Goal: Information Seeking & Learning: Check status

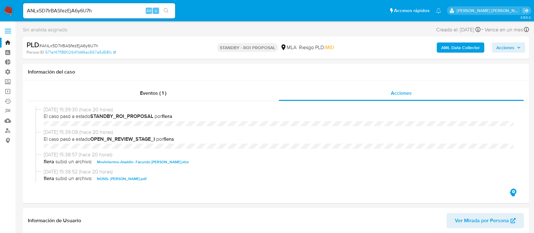
select select "10"
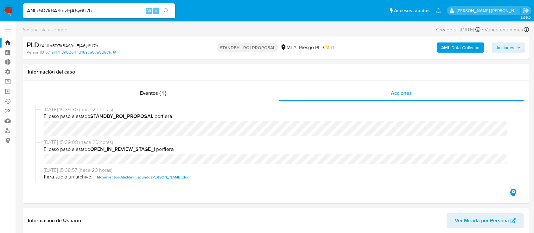
scroll to position [84, 0]
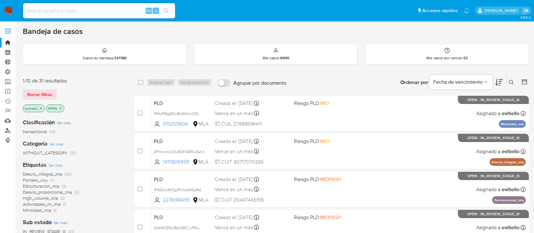
click at [8, 133] on link "Buscador de personas" at bounding box center [37, 131] width 75 height 10
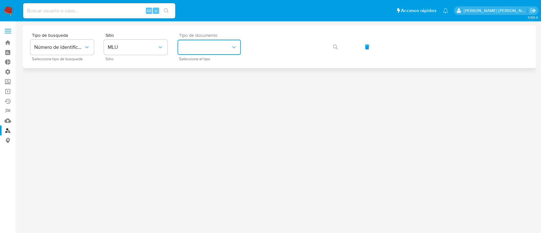
click at [213, 45] on button "identificationType" at bounding box center [209, 47] width 63 height 15
click at [145, 49] on span "MLU" at bounding box center [132, 47] width 49 height 6
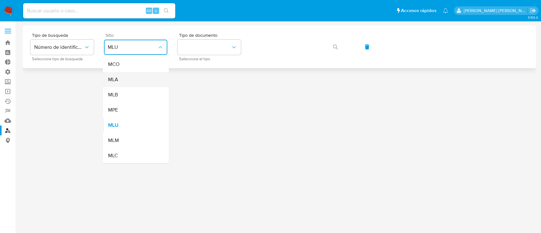
click at [147, 80] on div "MLA" at bounding box center [134, 79] width 52 height 15
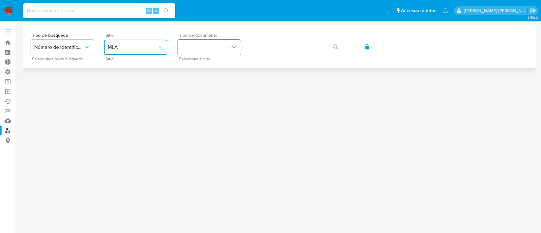
click at [230, 53] on button "identificationType" at bounding box center [209, 47] width 63 height 15
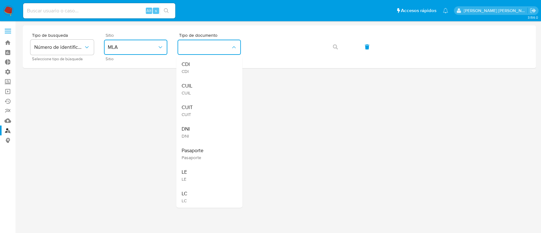
drag, startPoint x: 227, startPoint y: 108, endPoint x: 242, endPoint y: 96, distance: 18.5
click at [226, 108] on div "CUIT CUIT" at bounding box center [207, 111] width 52 height 22
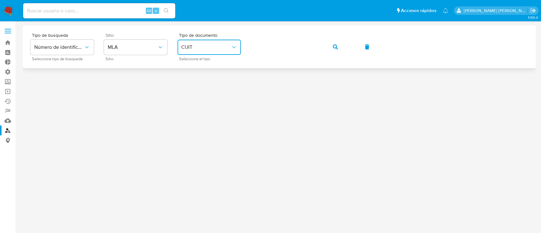
click at [332, 48] on button "button" at bounding box center [336, 46] width 22 height 15
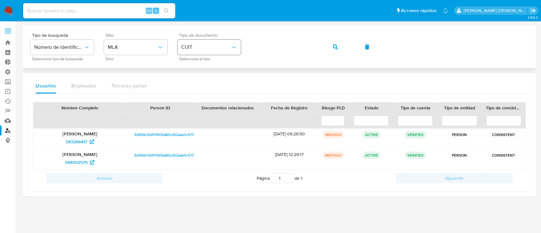
click at [200, 46] on div "Tipo de busqueda Número de identificación Seleccione tipo de búsqueda Sitio MLA…" at bounding box center [279, 47] width 498 height 28
click at [331, 43] on button "button" at bounding box center [336, 46] width 22 height 15
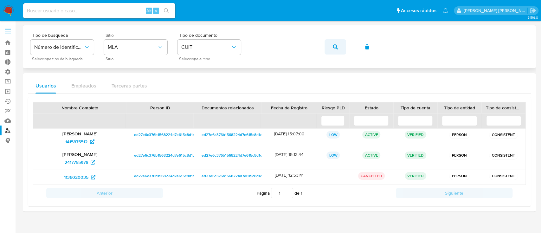
click at [334, 44] on icon "button" at bounding box center [335, 46] width 5 height 5
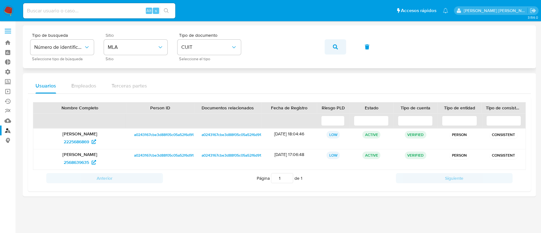
click at [337, 47] on icon "button" at bounding box center [335, 46] width 5 height 5
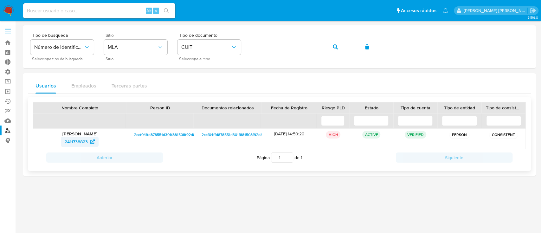
click at [87, 141] on span "2411738823" at bounding box center [76, 142] width 23 height 10
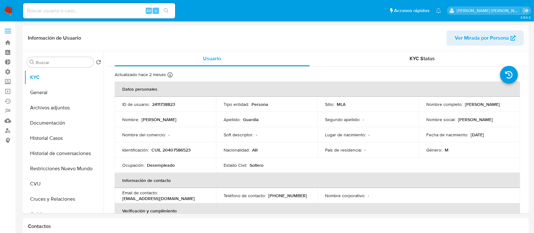
select select "10"
click at [74, 139] on button "Historial Casos" at bounding box center [61, 138] width 74 height 15
